Goal: Transaction & Acquisition: Obtain resource

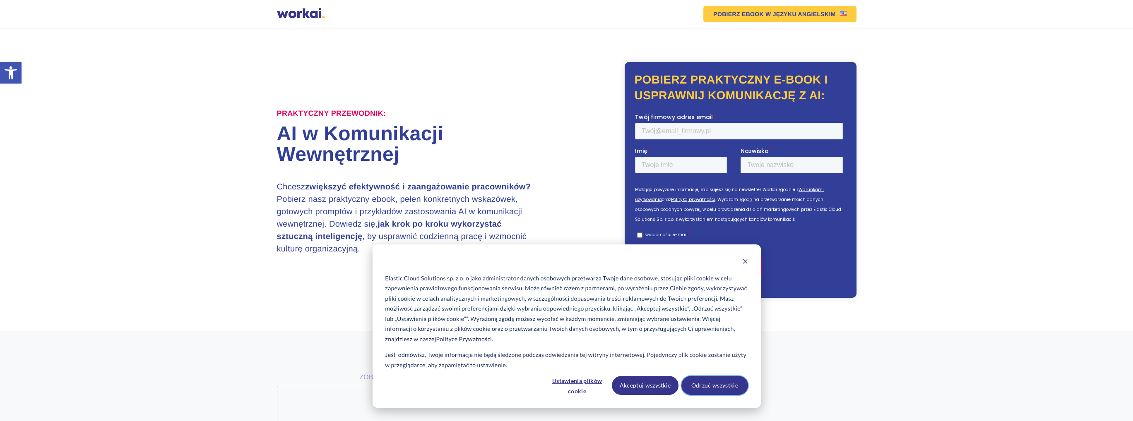
click at [718, 387] on button "Odrzuć wszystkie" at bounding box center [714, 385] width 67 height 19
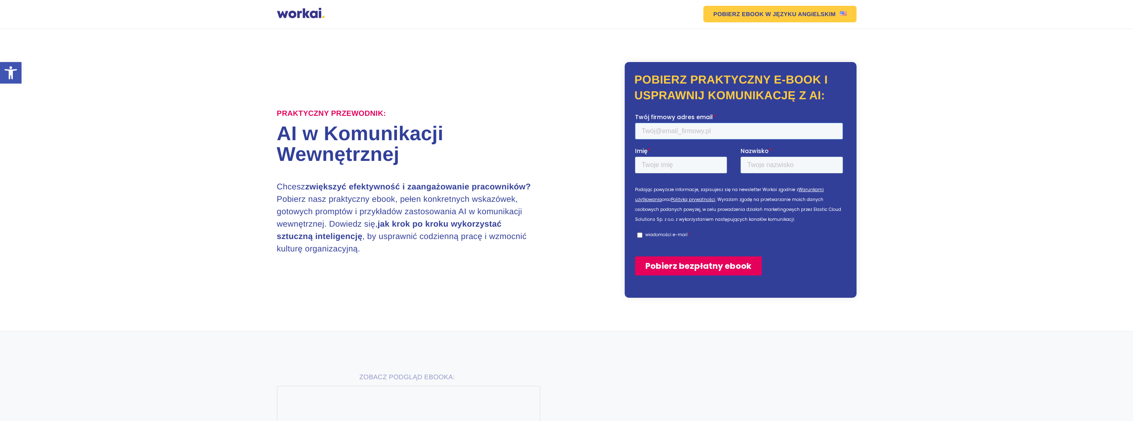
click at [684, 135] on input "Twój firmowy adres email *" at bounding box center [738, 131] width 208 height 17
type input "jchometowski@gamil.com"
click at [700, 168] on input "Imię *" at bounding box center [680, 165] width 92 height 17
type input "Jarosław"
click at [764, 165] on input "Nazwisko *" at bounding box center [791, 165] width 102 height 17
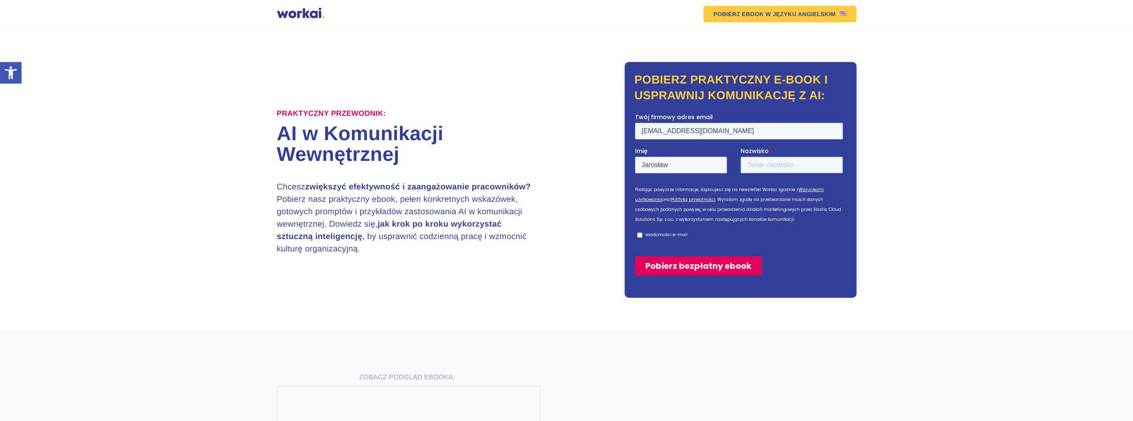
type input "Chomętowski"
click at [639, 235] on input "wiadomości e-mail *" at bounding box center [639, 235] width 5 height 5
checkbox input "true"
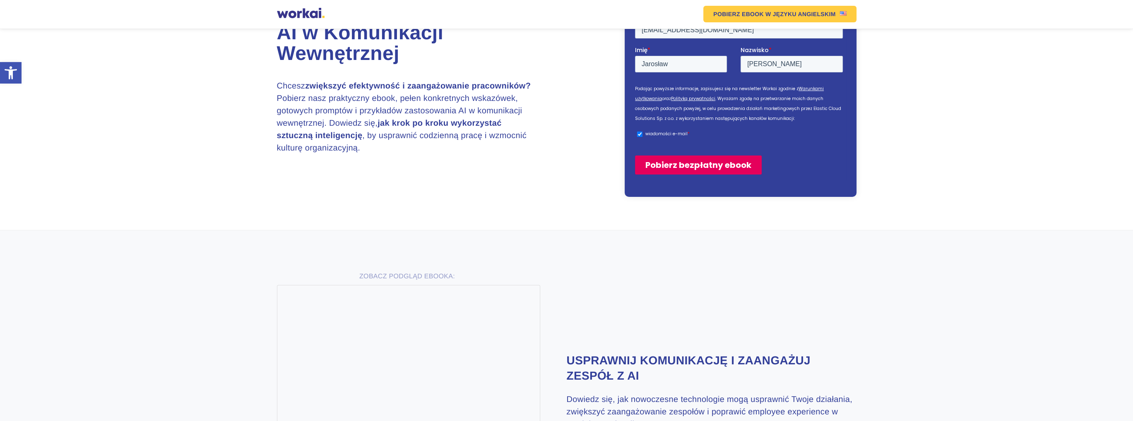
scroll to position [41, 0]
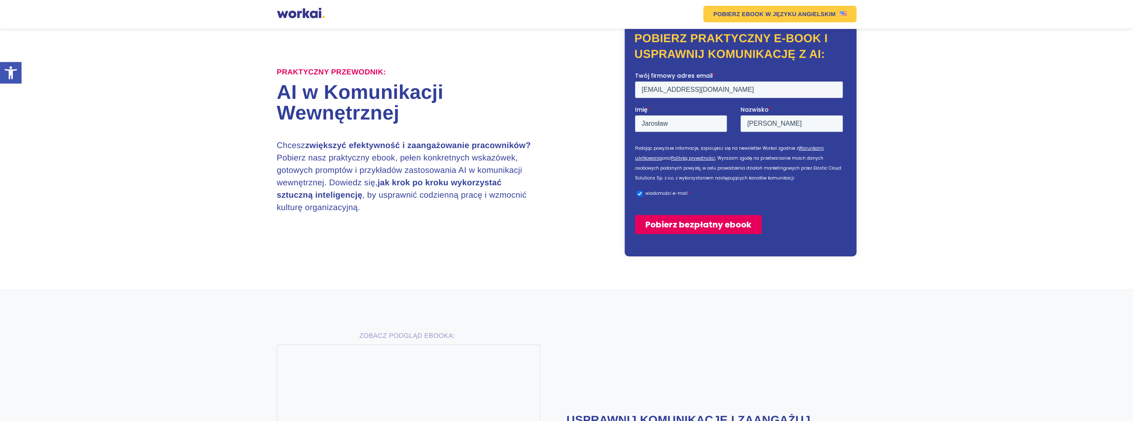
click at [698, 221] on input "Pobierz bezpłatny ebook" at bounding box center [697, 224] width 127 height 19
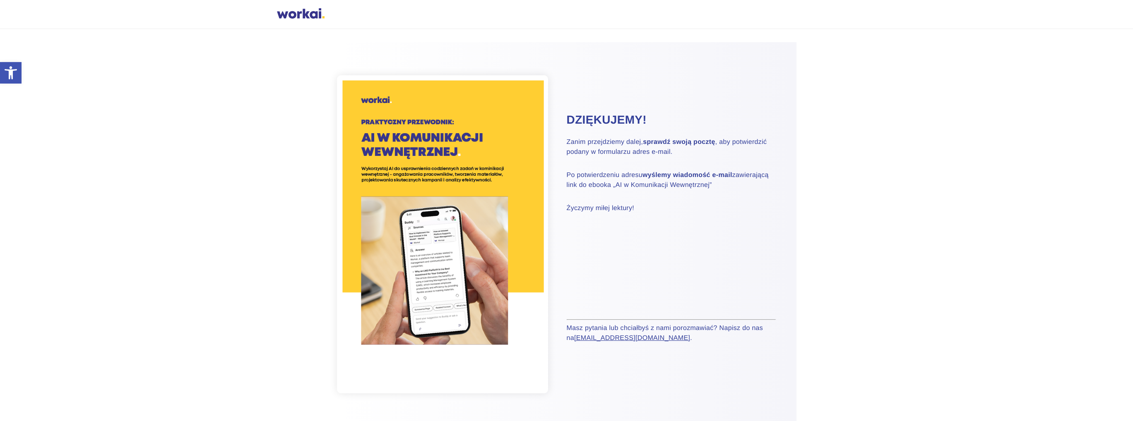
click at [620, 211] on p "Życzymy miłej lektury!" at bounding box center [671, 209] width 209 height 10
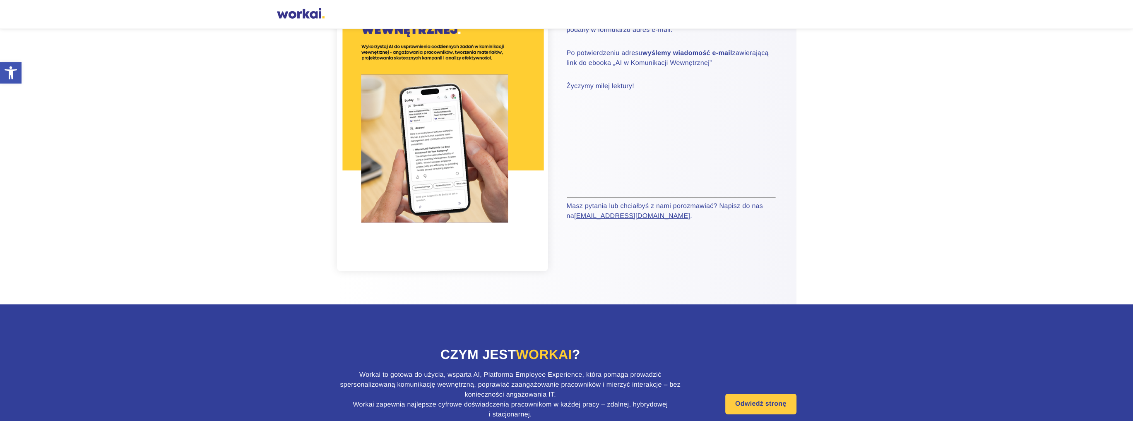
scroll to position [199, 0]
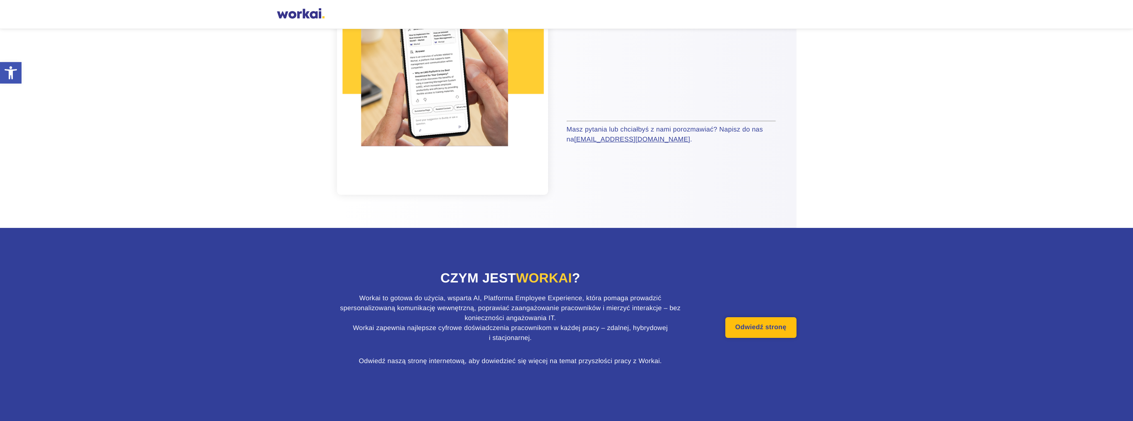
click at [768, 337] on link "Odwiedź stronę" at bounding box center [760, 327] width 71 height 21
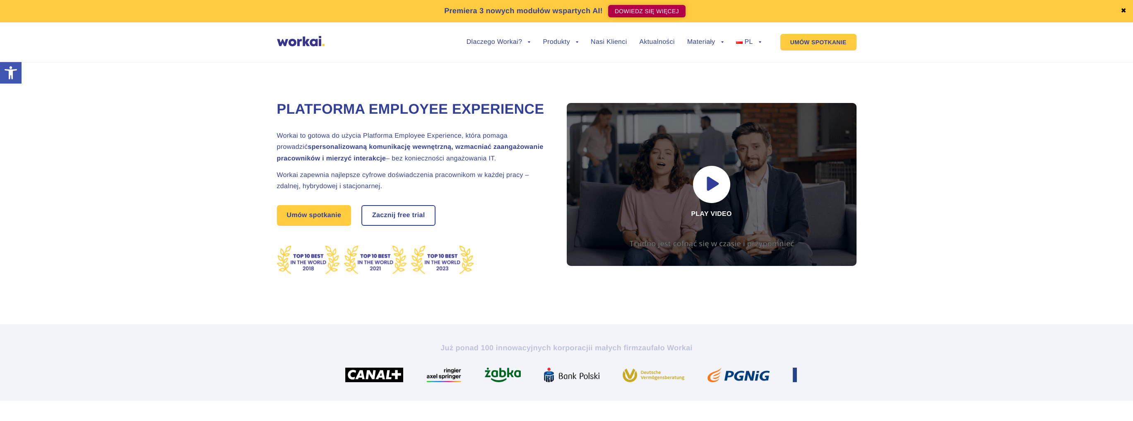
click at [651, 7] on link "DOWIEDZ SIĘ WIĘCEJ" at bounding box center [646, 11] width 77 height 12
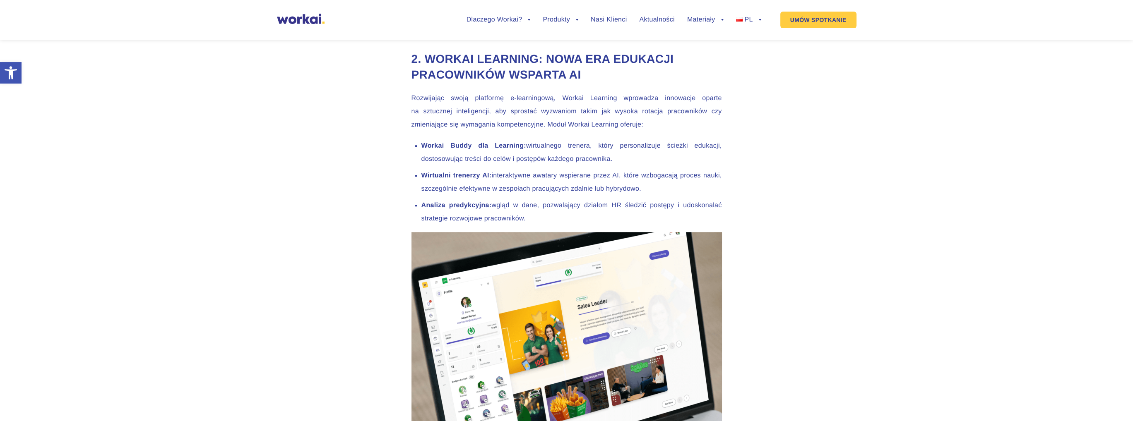
scroll to position [1242, 0]
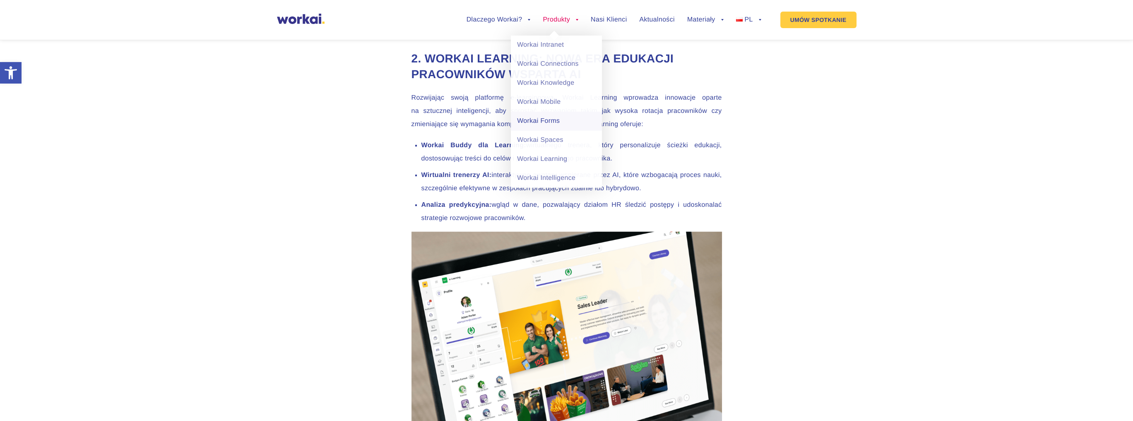
click at [545, 120] on link "Workai Forms" at bounding box center [556, 121] width 91 height 19
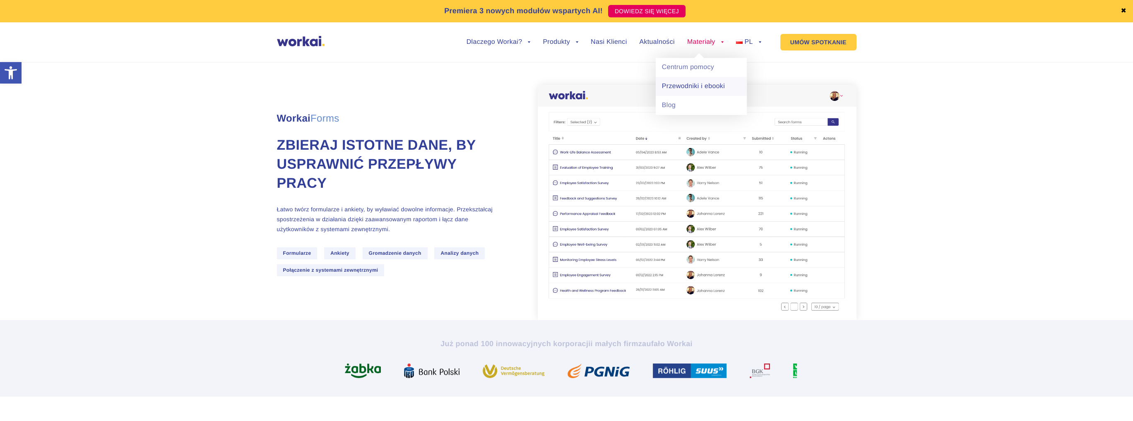
click at [696, 89] on link "Przewodniki i ebooki" at bounding box center [701, 86] width 91 height 19
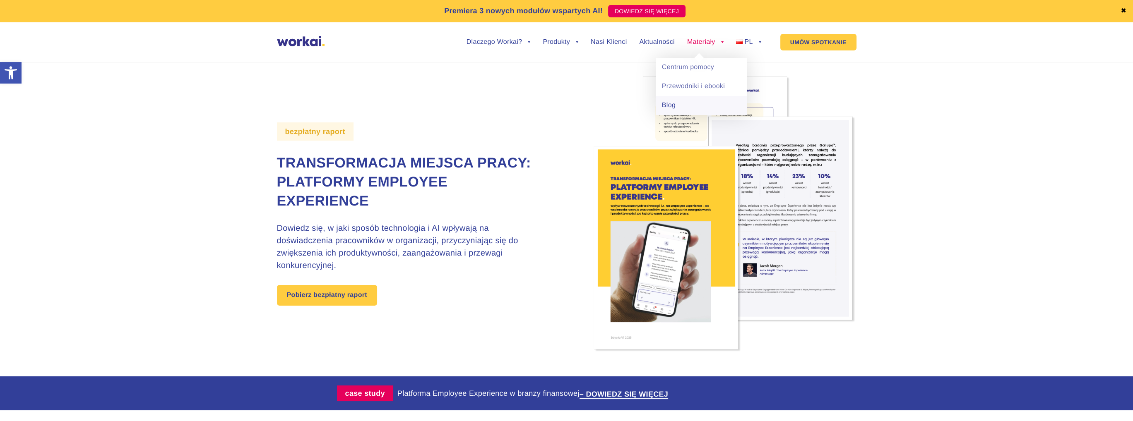
click at [669, 103] on link "Blog" at bounding box center [701, 105] width 91 height 19
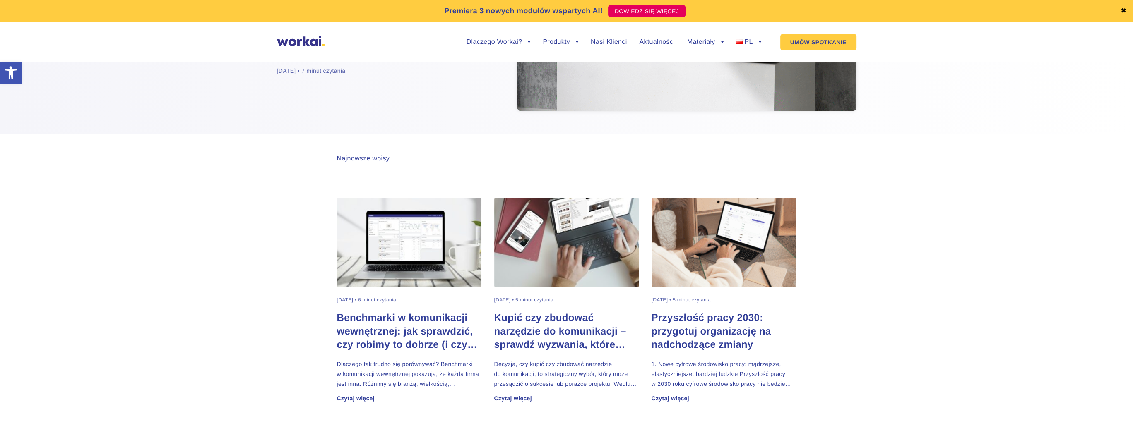
scroll to position [166, 0]
